Goal: Transaction & Acquisition: Purchase product/service

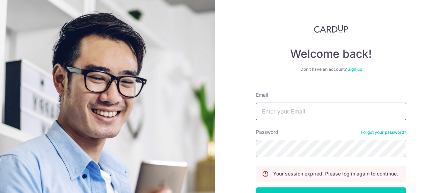
click at [278, 119] on input "Email" at bounding box center [331, 110] width 150 height 17
type input "[EMAIL_ADDRESS][DOMAIN_NAME]"
click at [256, 187] on button "Log in" at bounding box center [331, 195] width 150 height 17
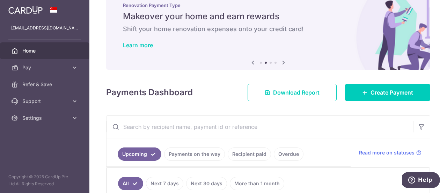
scroll to position [14, 0]
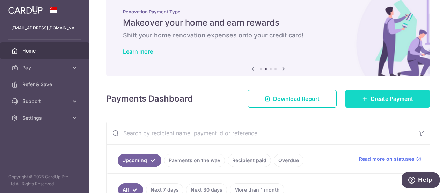
click at [366, 98] on link "Create Payment" at bounding box center [387, 98] width 85 height 17
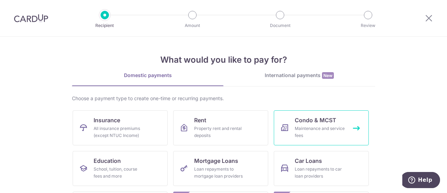
scroll to position [33, 0]
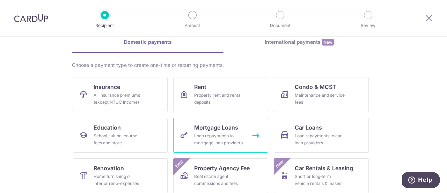
click at [224, 144] on div "Loan repayments to mortgage loan providers" at bounding box center [219, 139] width 50 height 14
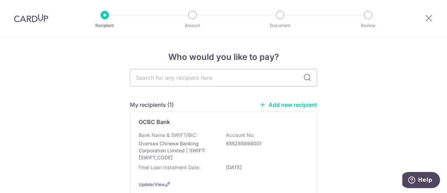
scroll to position [11, 0]
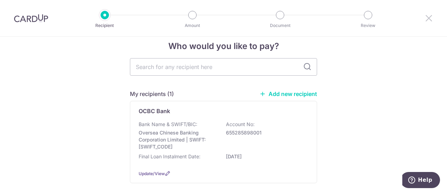
click at [429, 14] on icon at bounding box center [429, 18] width 8 height 9
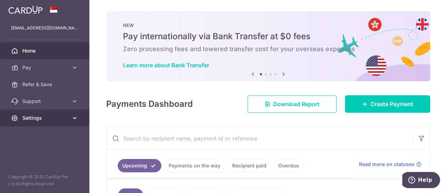
click at [54, 118] on span "Settings" at bounding box center [45, 117] width 46 height 7
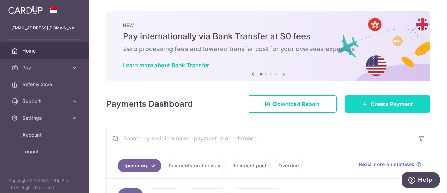
click at [401, 99] on link "Create Payment" at bounding box center [387, 103] width 85 height 17
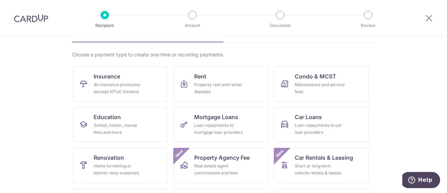
scroll to position [44, 0]
click at [325, 125] on div "Loan repayments to car loan providers" at bounding box center [320, 128] width 50 height 14
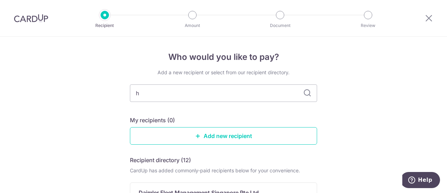
type input "hl"
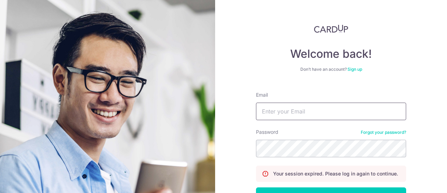
click at [366, 103] on input "Email" at bounding box center [331, 110] width 150 height 17
type input "[EMAIL_ADDRESS][DOMAIN_NAME]"
click at [256, 187] on button "Log in" at bounding box center [331, 195] width 150 height 17
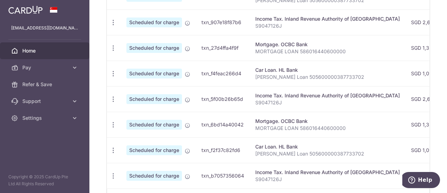
scroll to position [348, 0]
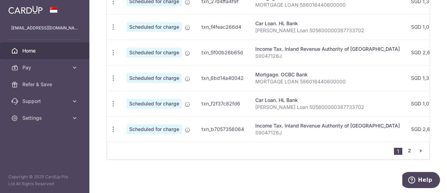
click at [405, 152] on link "2" at bounding box center [409, 150] width 8 height 8
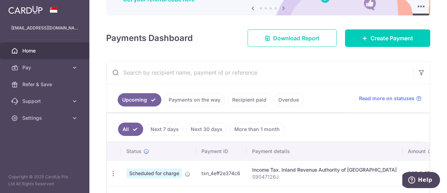
scroll to position [144, 0]
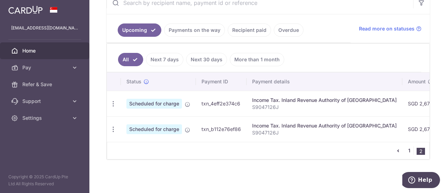
click at [409, 151] on link "1" at bounding box center [409, 150] width 8 height 8
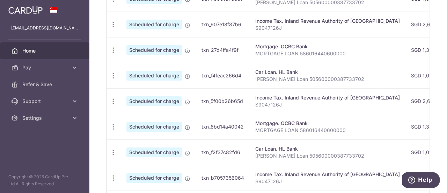
scroll to position [348, 0]
